Goal: Use online tool/utility: Utilize a website feature to perform a specific function

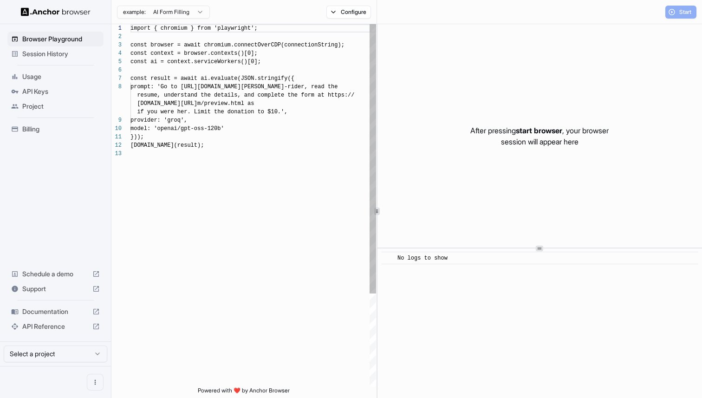
scroll to position [58, 0]
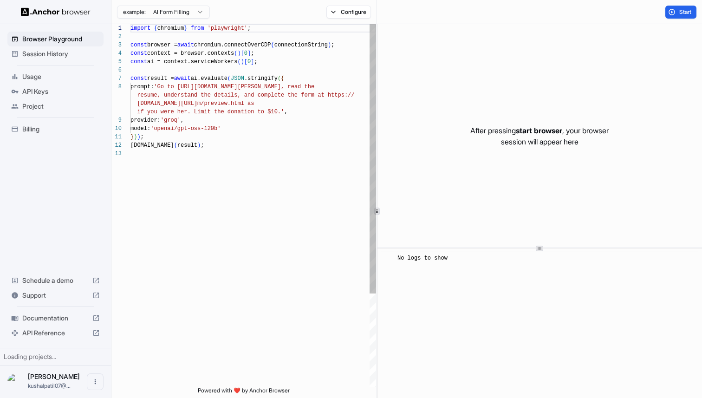
scroll to position [58, 0]
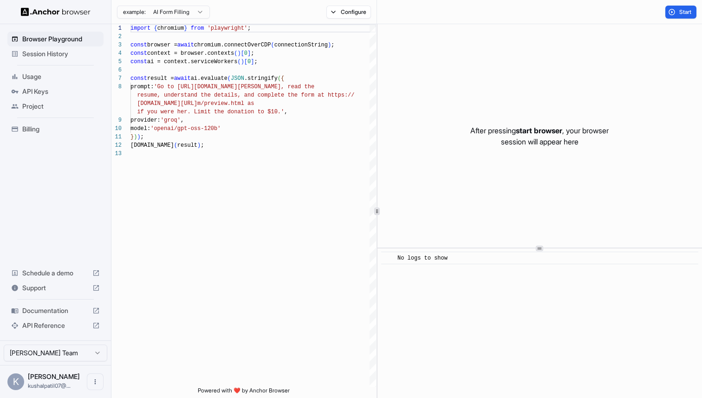
click at [60, 55] on span "Session History" at bounding box center [60, 53] width 77 height 9
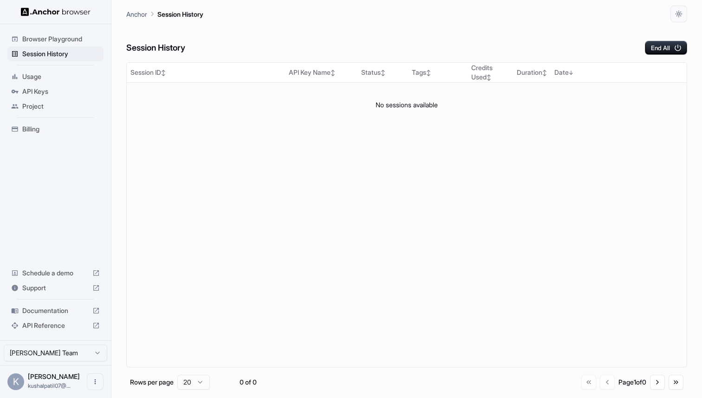
click at [50, 80] on span "Usage" at bounding box center [60, 76] width 77 height 9
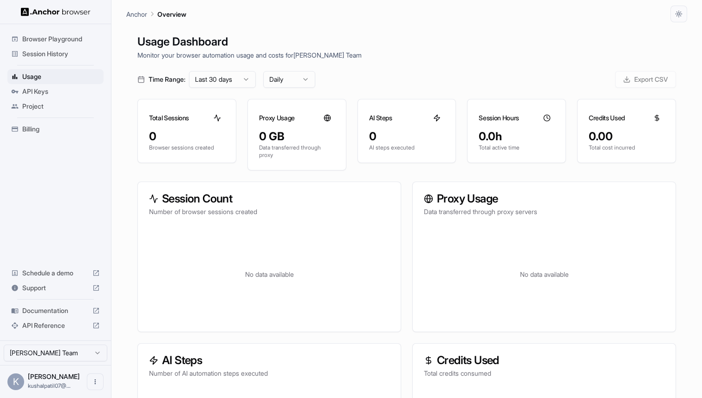
click at [52, 96] on div "API Keys" at bounding box center [55, 91] width 96 height 15
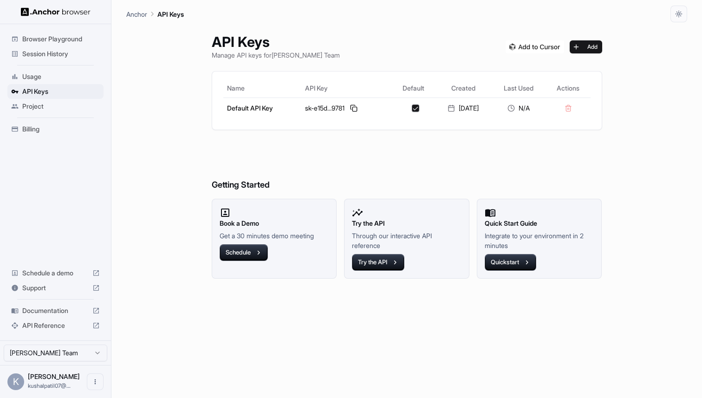
click at [52, 105] on span "Project" at bounding box center [60, 106] width 77 height 9
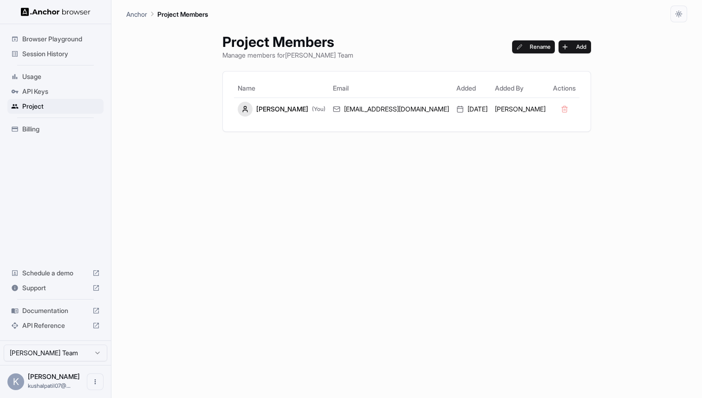
click at [50, 131] on span "Billing" at bounding box center [60, 128] width 77 height 9
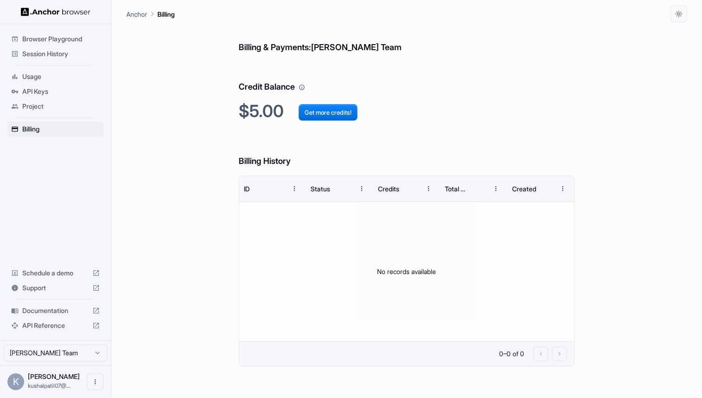
click at [60, 43] on span "Browser Playground" at bounding box center [60, 38] width 77 height 9
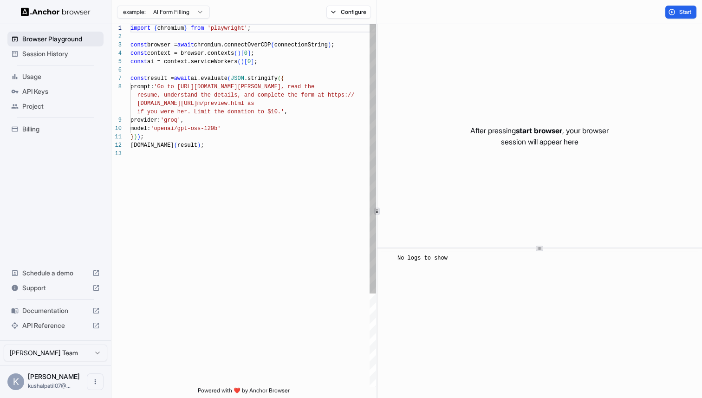
scroll to position [58, 0]
click at [58, 128] on span "Billing" at bounding box center [60, 128] width 77 height 9
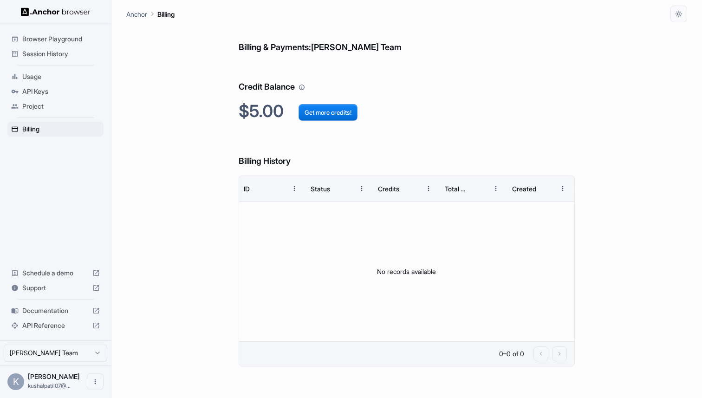
click at [68, 37] on span "Browser Playground" at bounding box center [60, 38] width 77 height 9
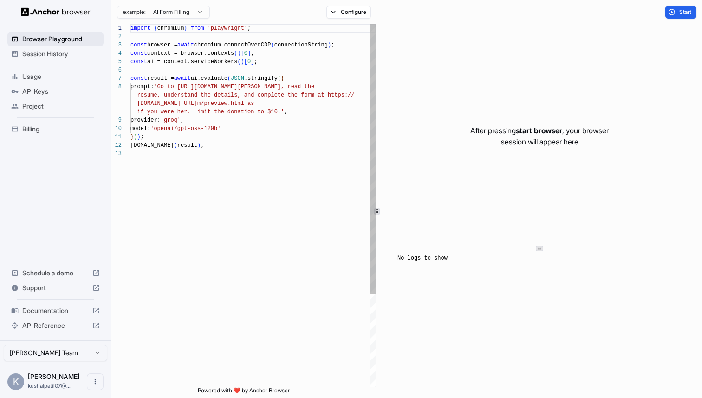
scroll to position [58, 0]
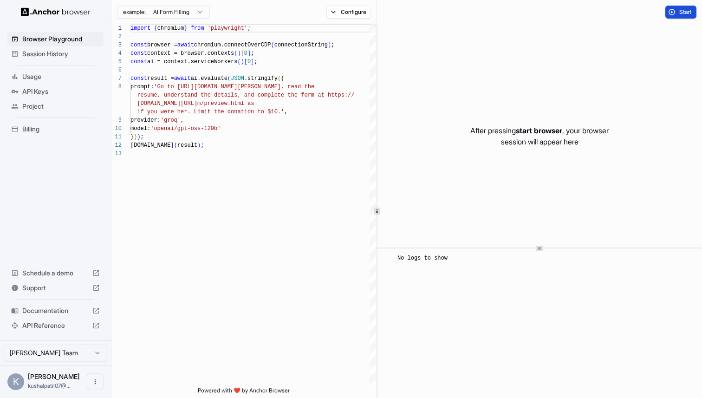
click at [683, 6] on button "Start" at bounding box center [680, 12] width 31 height 13
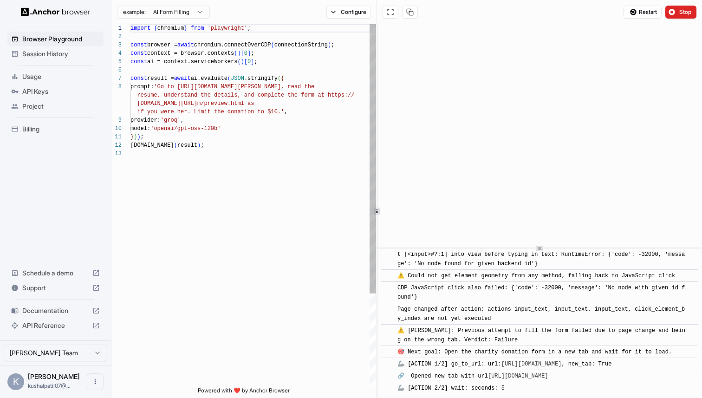
scroll to position [571, 0]
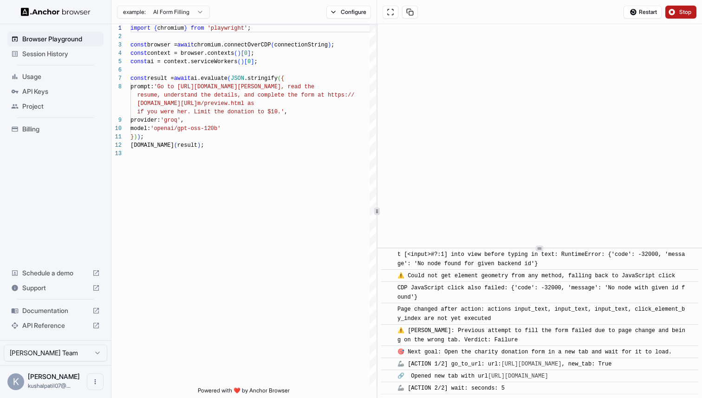
click at [689, 7] on button "Stop" at bounding box center [680, 12] width 31 height 13
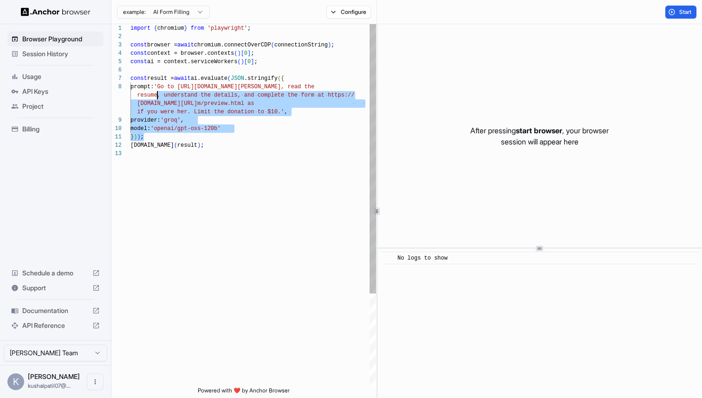
scroll to position [50, 0]
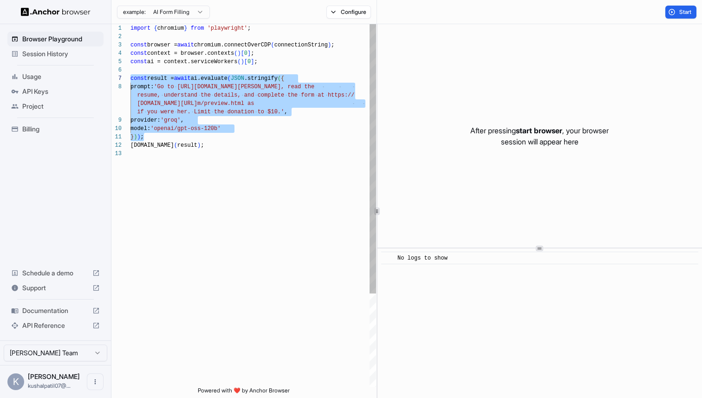
drag, startPoint x: 193, startPoint y: 139, endPoint x: 123, endPoint y: 76, distance: 94.3
click at [130, 76] on div "import { chromium } from 'playwright' ; const browser = await chromium.connectO…" at bounding box center [252, 268] width 245 height 488
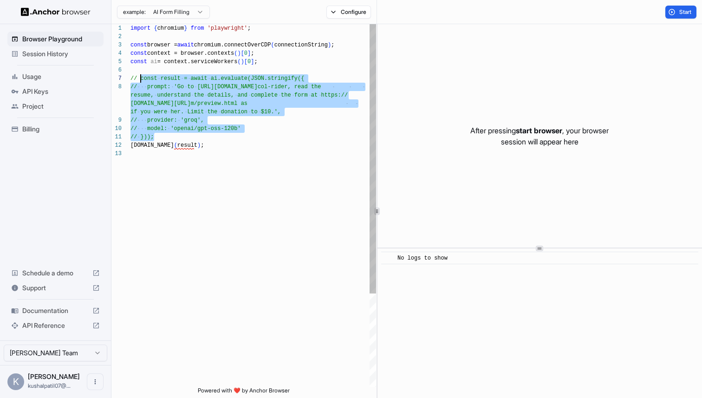
click at [181, 148] on div "import { chromium } from 'playwright' ; const browser = await chromium.connectO…" at bounding box center [252, 268] width 245 height 488
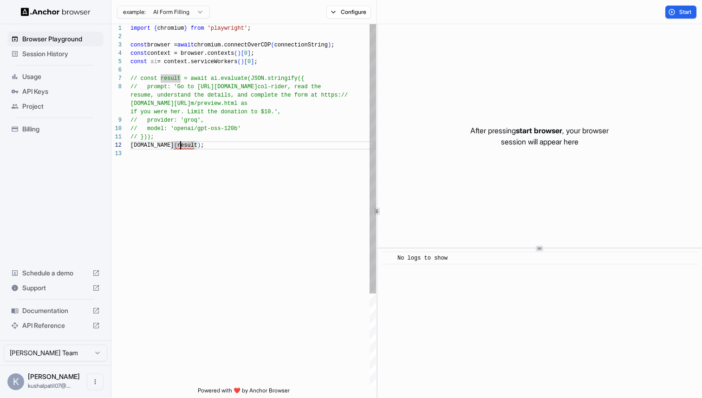
type textarea "**********"
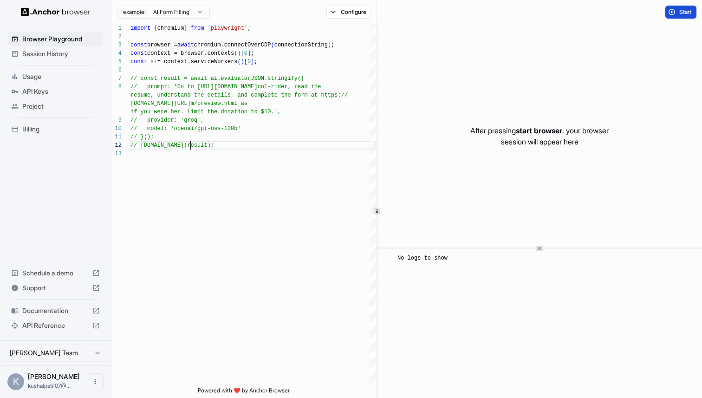
click at [684, 11] on span "Start" at bounding box center [685, 11] width 13 height 7
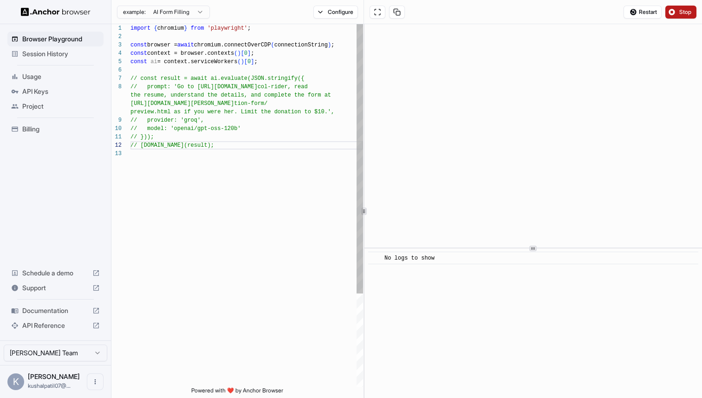
click at [364, 217] on div at bounding box center [364, 211] width 0 height 374
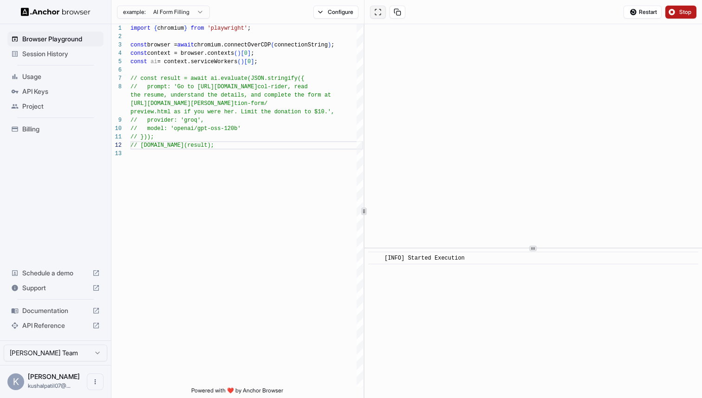
click at [378, 11] on button at bounding box center [378, 12] width 16 height 13
click at [685, 14] on span "Stop" at bounding box center [685, 11] width 13 height 7
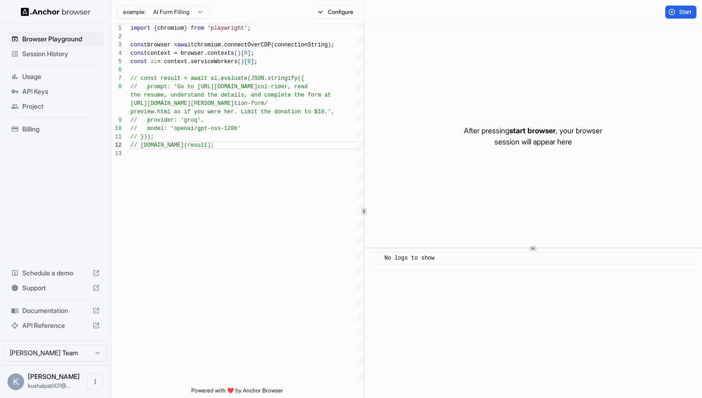
click at [50, 310] on span "Documentation" at bounding box center [55, 310] width 66 height 9
click at [50, 288] on span "Support" at bounding box center [55, 287] width 66 height 9
click at [53, 274] on span "Schedule a demo" at bounding box center [55, 272] width 66 height 9
